Goal: Task Accomplishment & Management: Manage account settings

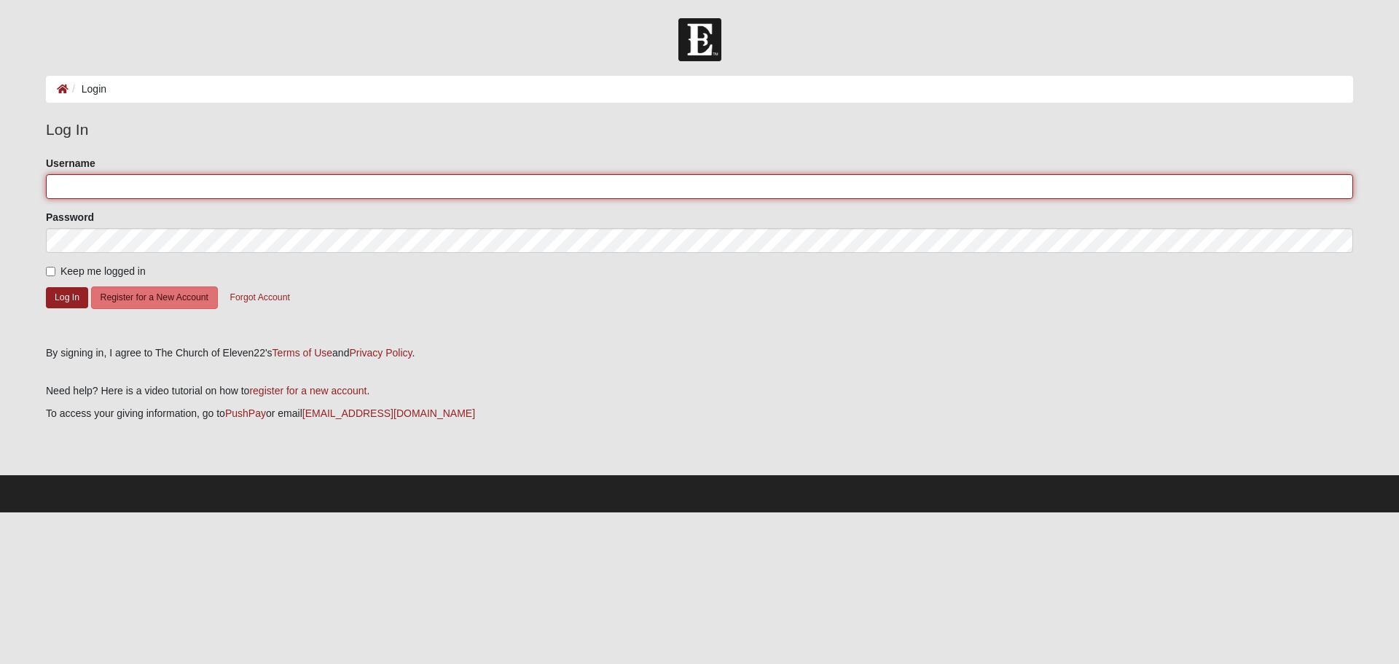
click at [187, 194] on input "Username" at bounding box center [699, 186] width 1307 height 25
type input "[EMAIL_ADDRESS][DOMAIN_NAME]"
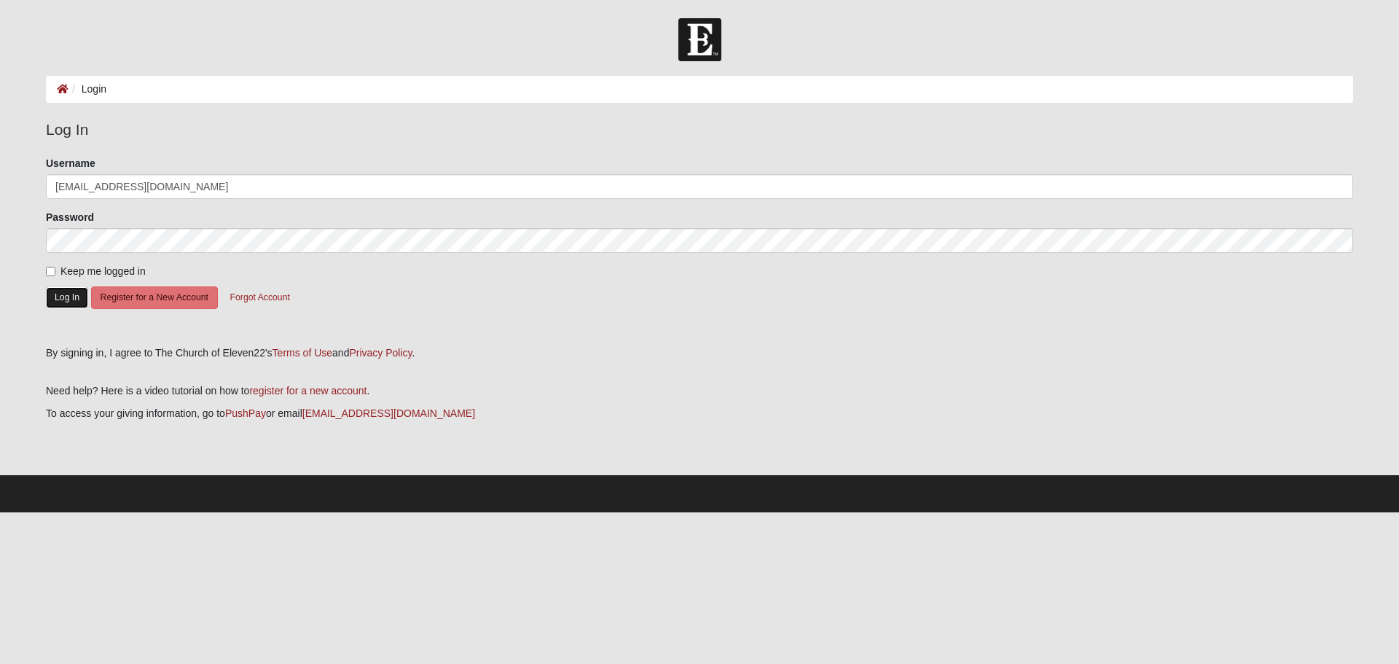
click at [66, 295] on button "Log In" at bounding box center [67, 297] width 42 height 21
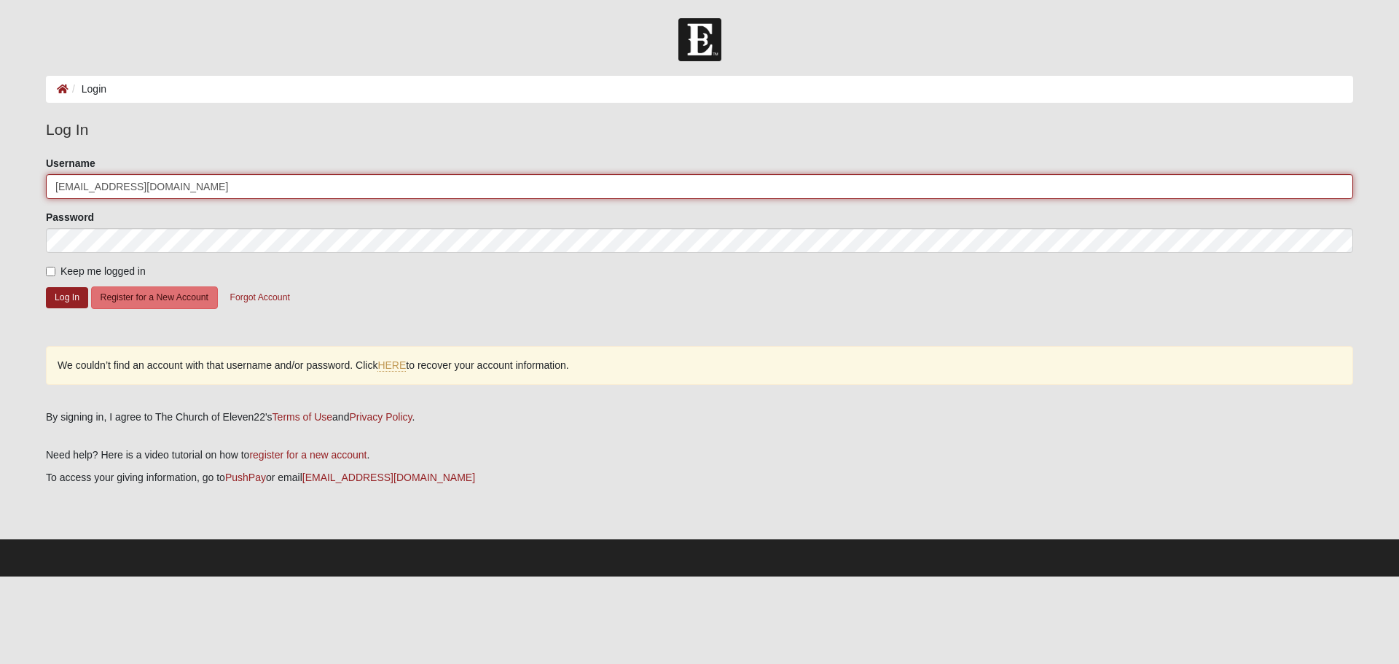
click at [155, 184] on input "[EMAIL_ADDRESS][DOMAIN_NAME]" at bounding box center [699, 186] width 1307 height 25
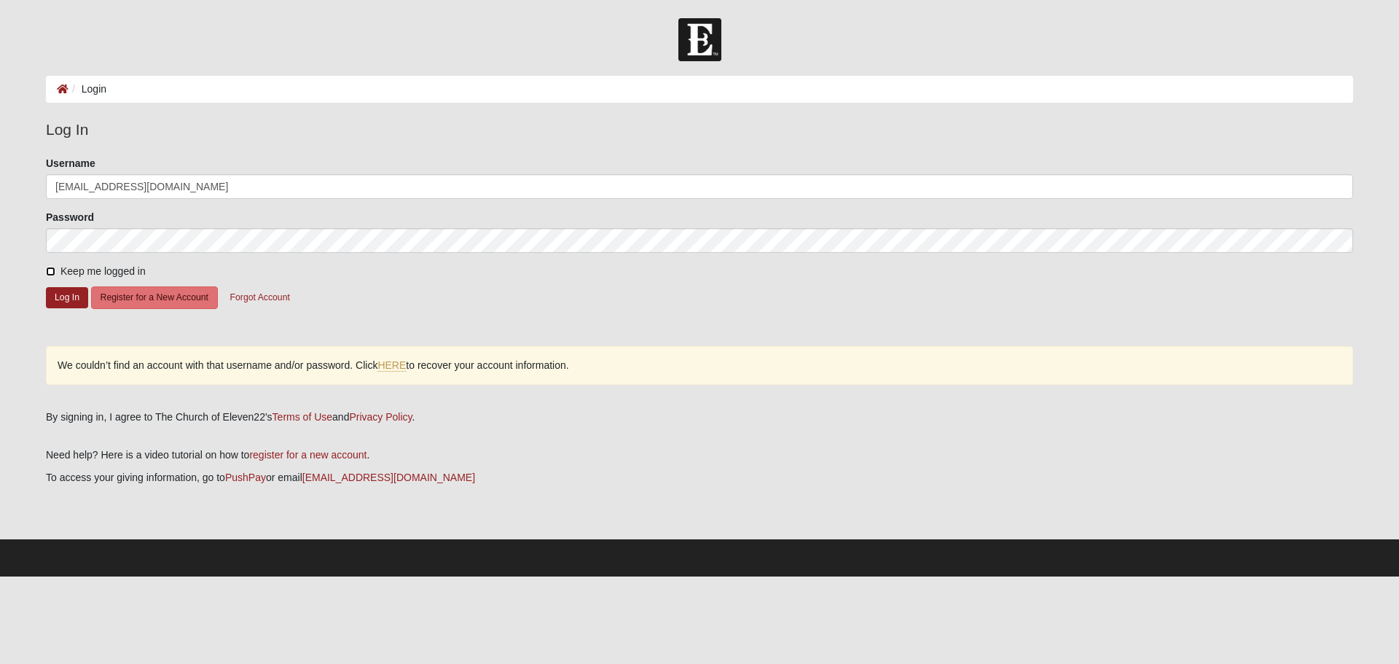
click at [52, 270] on input "Keep me logged in" at bounding box center [50, 271] width 9 height 9
checkbox input "true"
click at [66, 299] on button "Log In" at bounding box center [67, 297] width 42 height 21
click at [291, 300] on button "Forgot Account" at bounding box center [260, 297] width 79 height 23
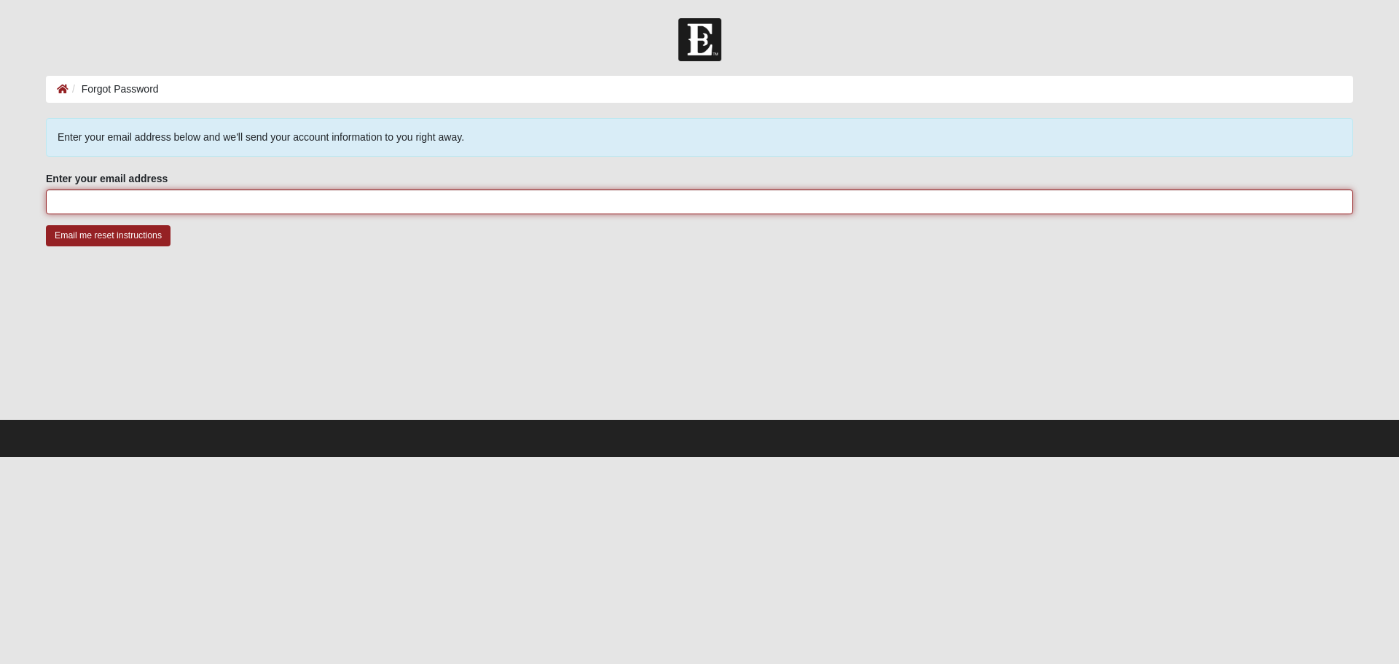
click at [125, 198] on input "Enter your email address" at bounding box center [699, 201] width 1307 height 25
type input "[EMAIL_ADDRESS][DOMAIN_NAME]"
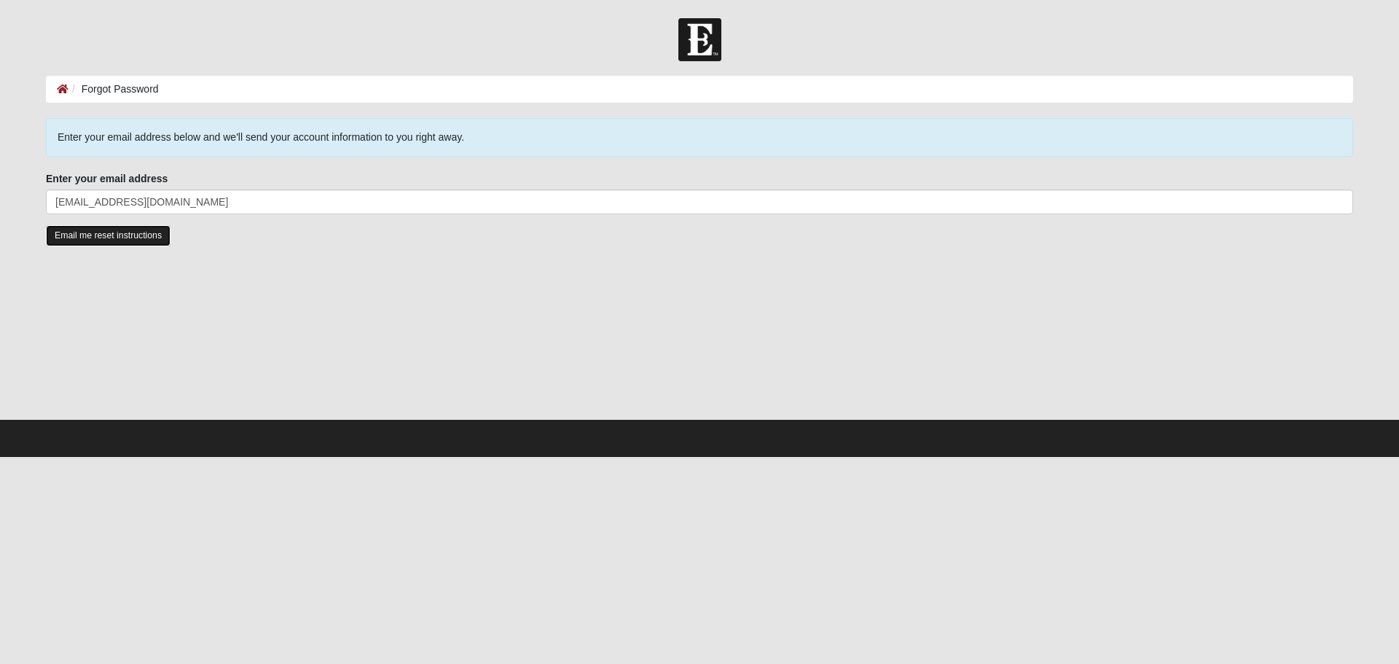
click at [118, 237] on input "Email me reset instructions" at bounding box center [108, 235] width 125 height 21
